Goal: Check status

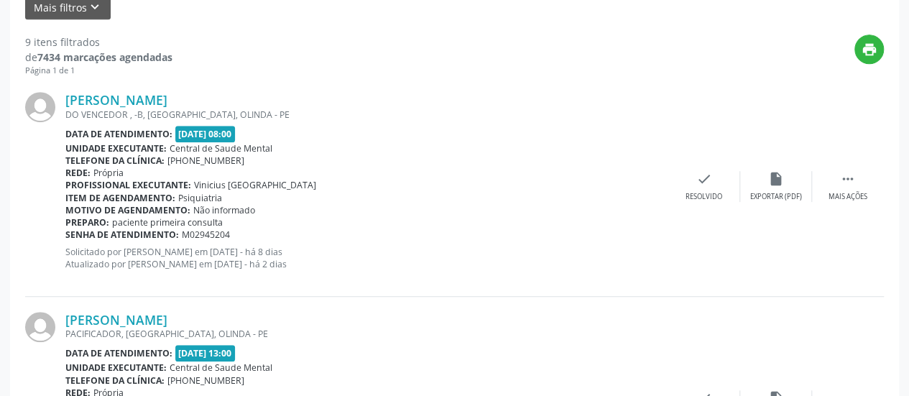
scroll to position [211, 0]
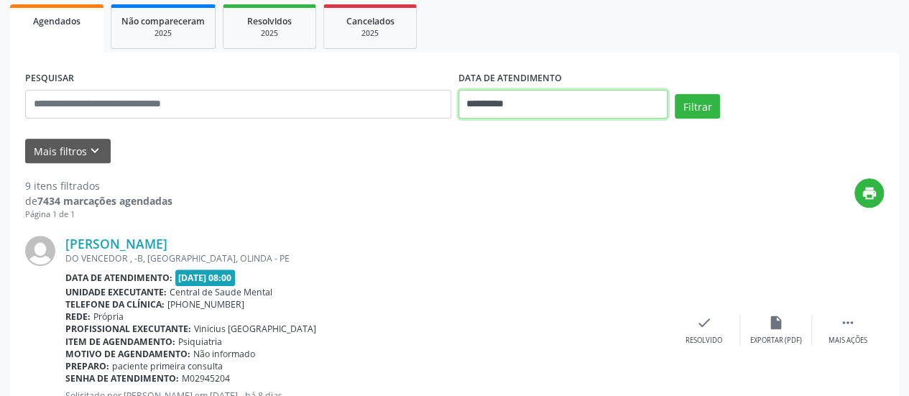
click at [477, 100] on input "**********" at bounding box center [563, 104] width 209 height 29
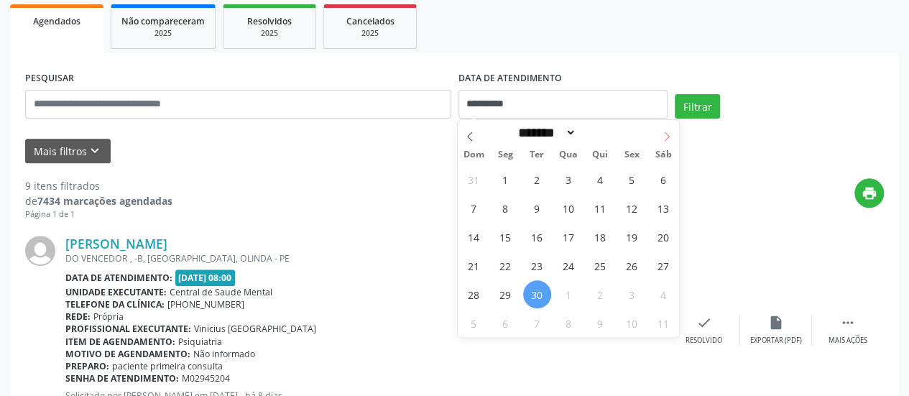
click at [668, 132] on icon at bounding box center [667, 137] width 10 height 10
select select "*"
click at [570, 176] on span "1" at bounding box center [569, 179] width 28 height 28
type input "**********"
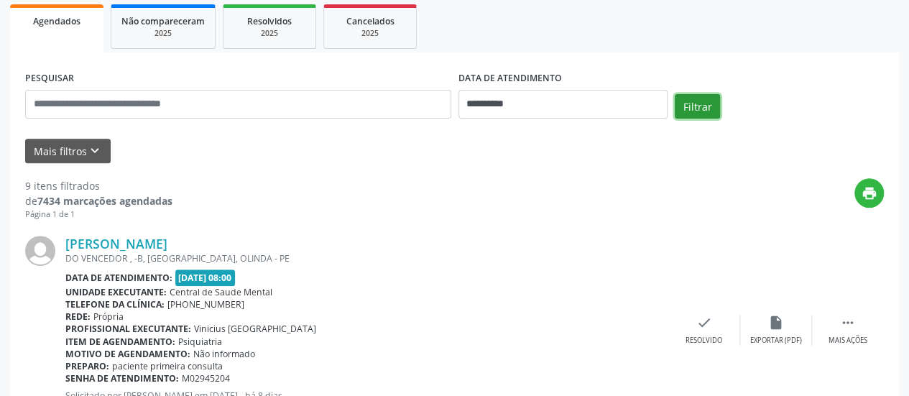
click at [681, 107] on button "Filtrar" at bounding box center [697, 106] width 45 height 24
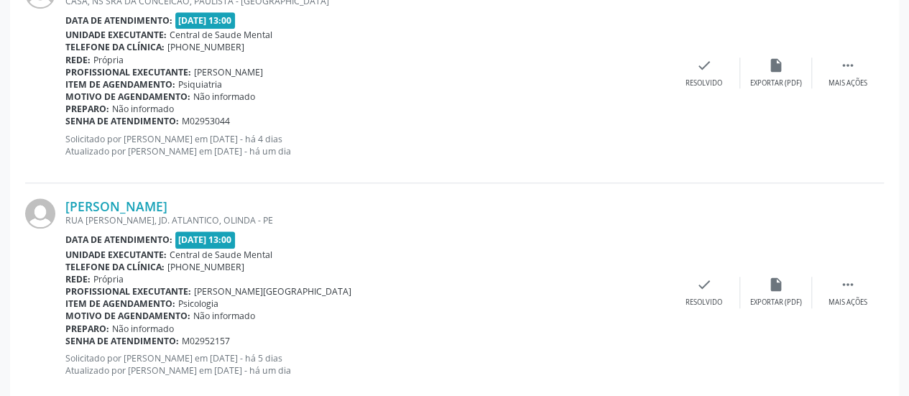
scroll to position [3387, 0]
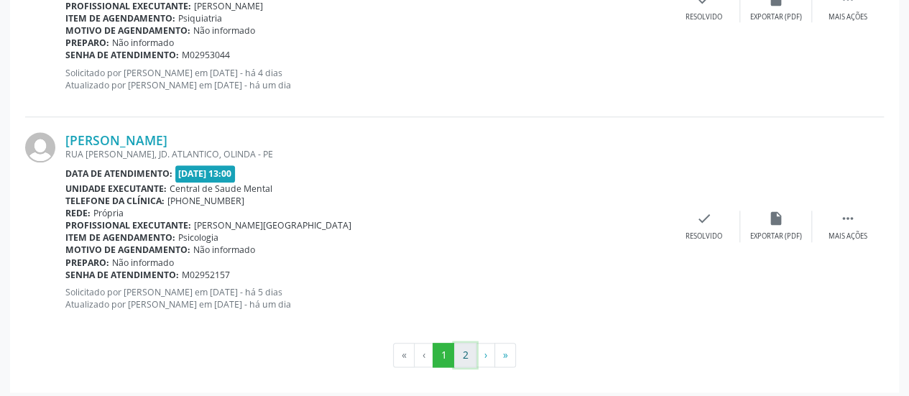
click at [466, 347] on button "2" at bounding box center [465, 355] width 22 height 24
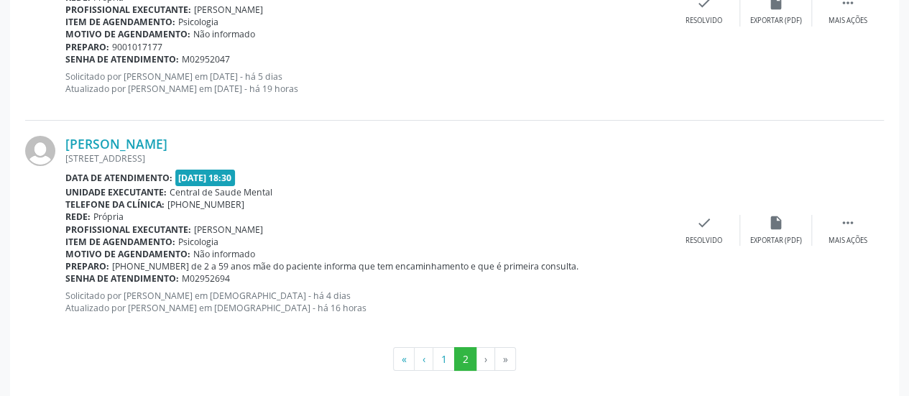
scroll to position [2510, 0]
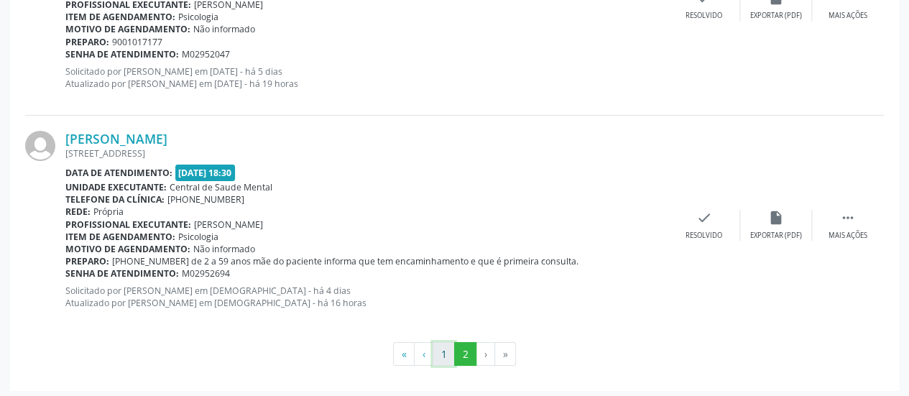
click at [445, 343] on button "1" at bounding box center [444, 354] width 22 height 24
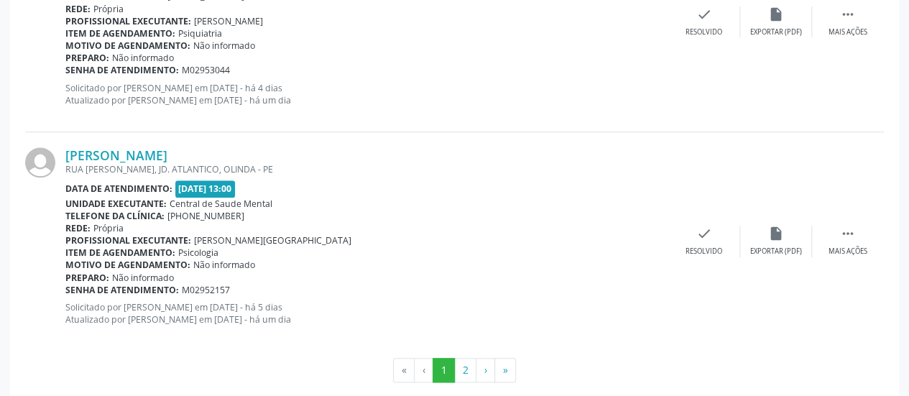
scroll to position [3378, 0]
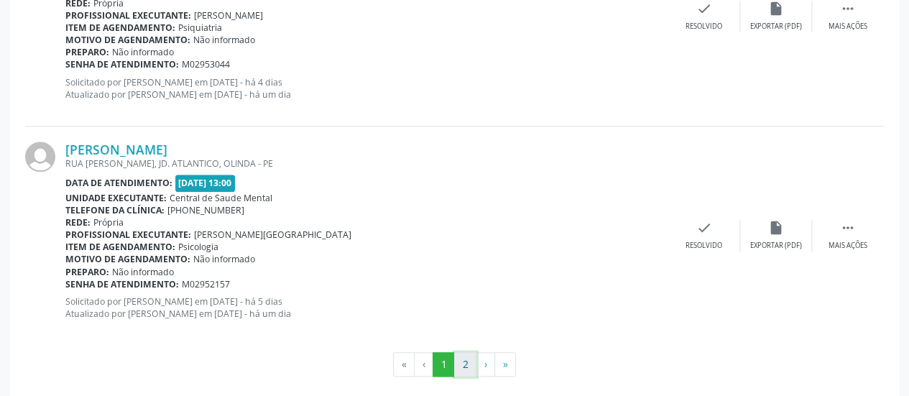
click at [466, 360] on button "2" at bounding box center [465, 364] width 22 height 24
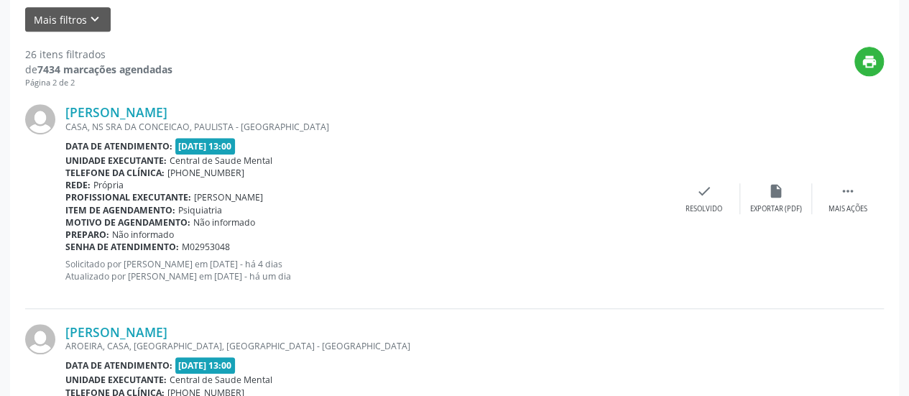
scroll to position [144, 0]
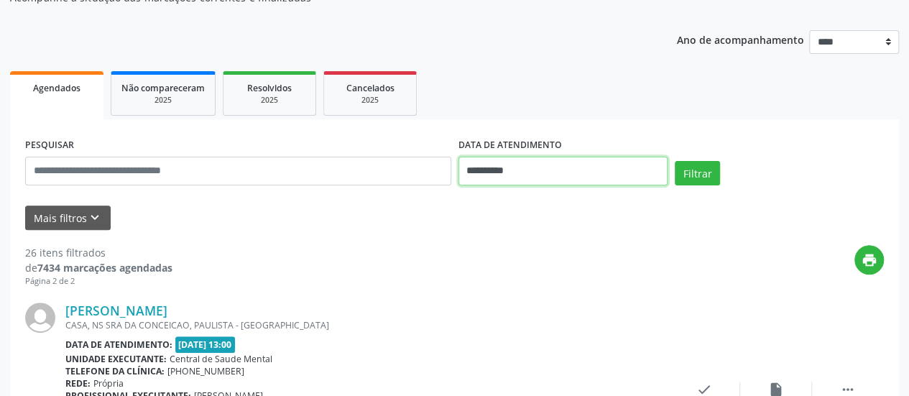
click at [482, 174] on input "**********" at bounding box center [563, 171] width 209 height 29
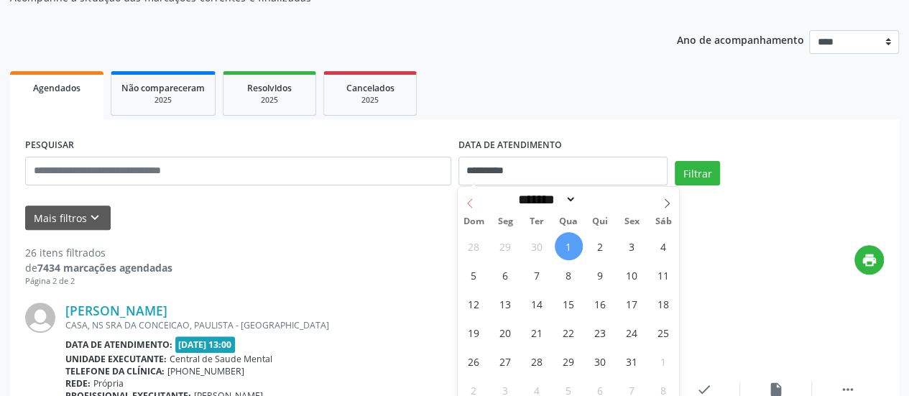
click at [471, 208] on icon at bounding box center [470, 203] width 10 height 10
select select "*"
click at [540, 363] on span "30" at bounding box center [537, 361] width 28 height 28
type input "**********"
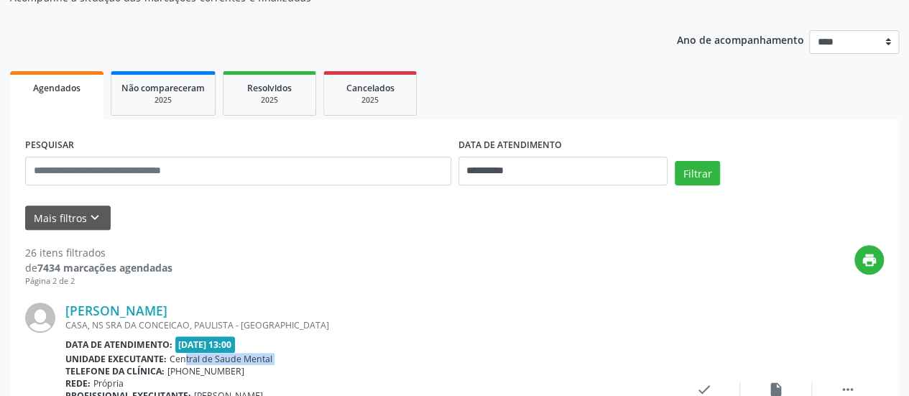
click at [540, 363] on div "Unidade executante: Central de Saude Mental" at bounding box center [366, 359] width 603 height 12
click at [691, 175] on button "Filtrar" at bounding box center [697, 173] width 45 height 24
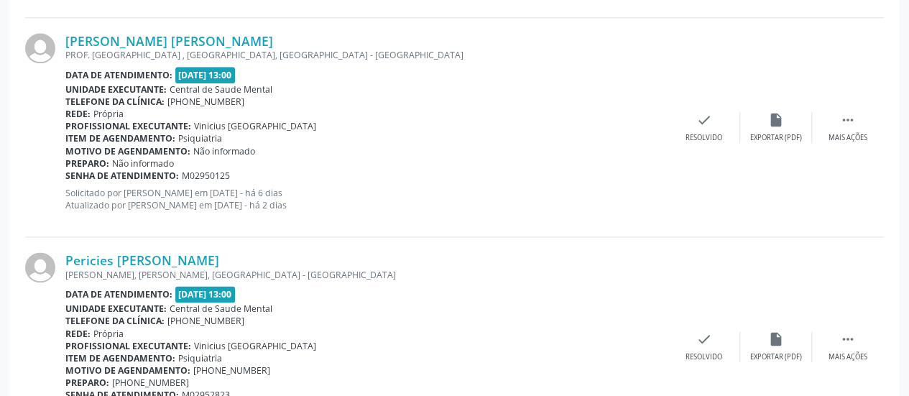
scroll to position [522, 0]
